Goal: Information Seeking & Learning: Learn about a topic

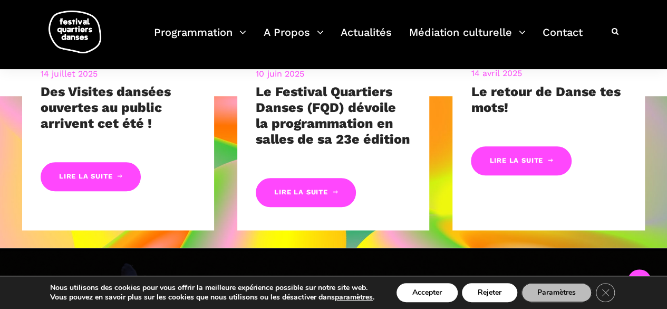
scroll to position [810, 0]
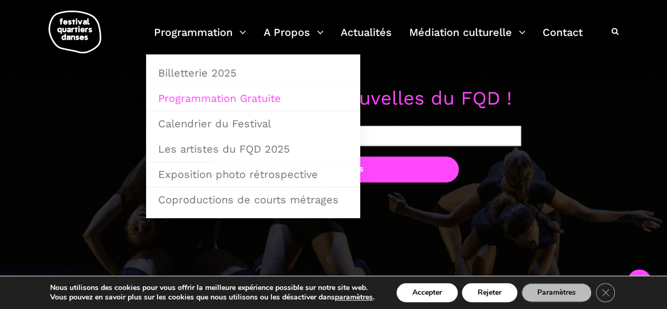
click at [231, 93] on link "Programmation Gratuite" at bounding box center [253, 98] width 203 height 24
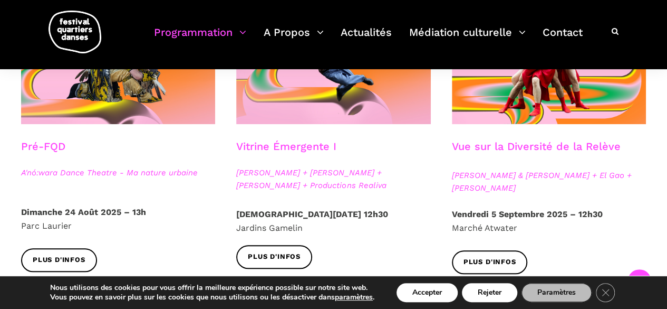
scroll to position [350, 0]
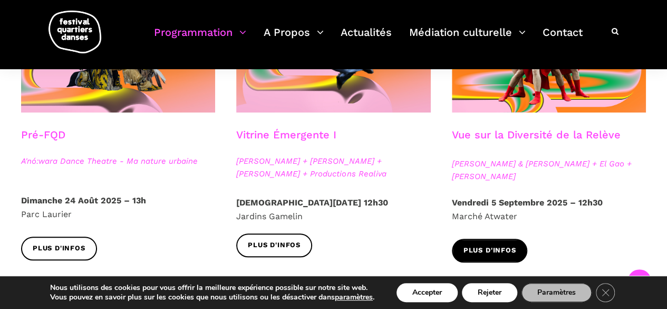
click at [512, 252] on span "Plus d'infos" at bounding box center [490, 250] width 53 height 11
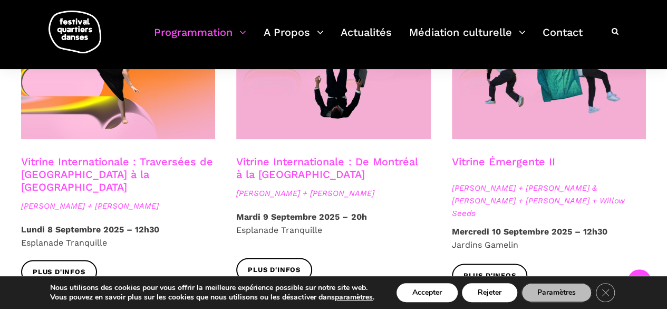
scroll to position [936, 0]
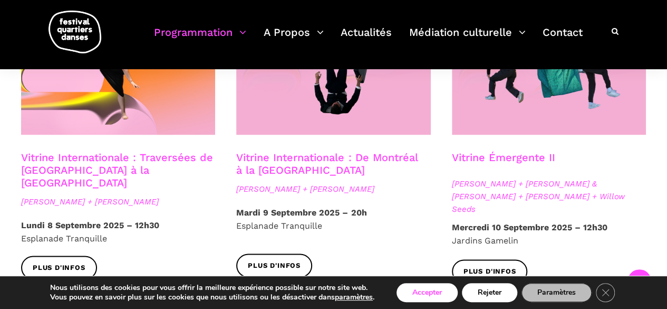
click at [431, 284] on button "Accepter" at bounding box center [427, 292] width 61 height 19
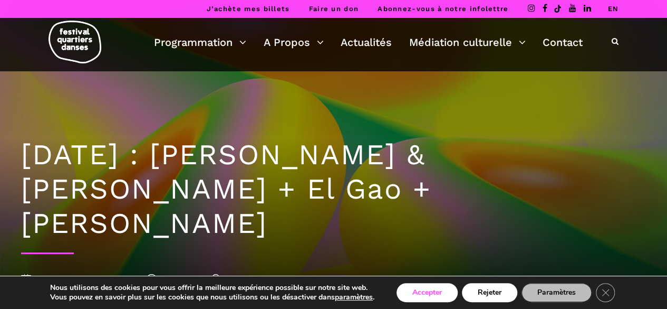
click at [420, 288] on button "Accepter" at bounding box center [427, 292] width 61 height 19
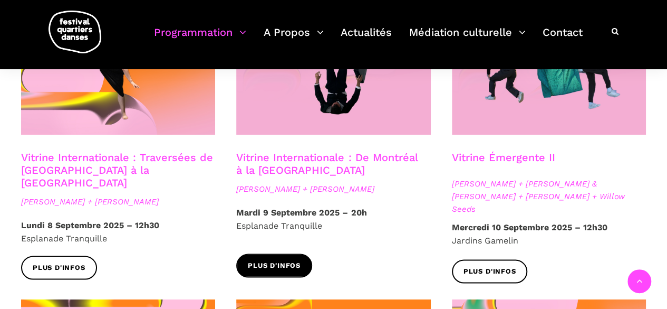
click at [286, 253] on link "Plus d'infos" at bounding box center [274, 265] width 76 height 24
